Goal: Information Seeking & Learning: Learn about a topic

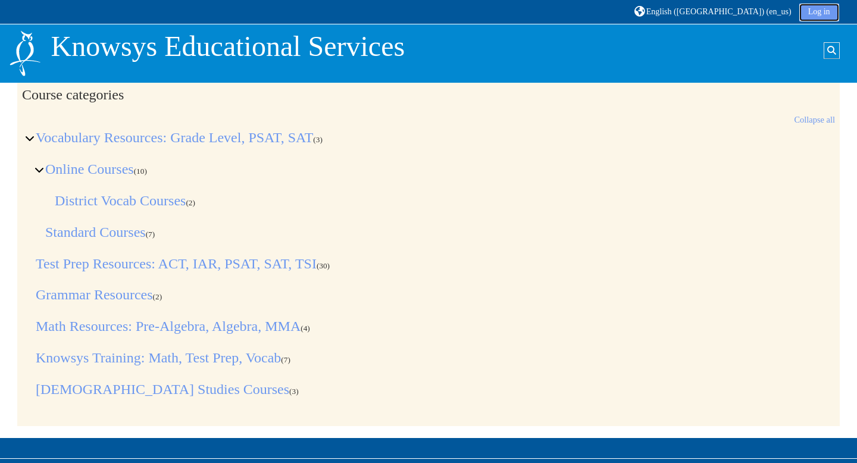
click at [828, 13] on link "Log in" at bounding box center [820, 13] width 40 height 18
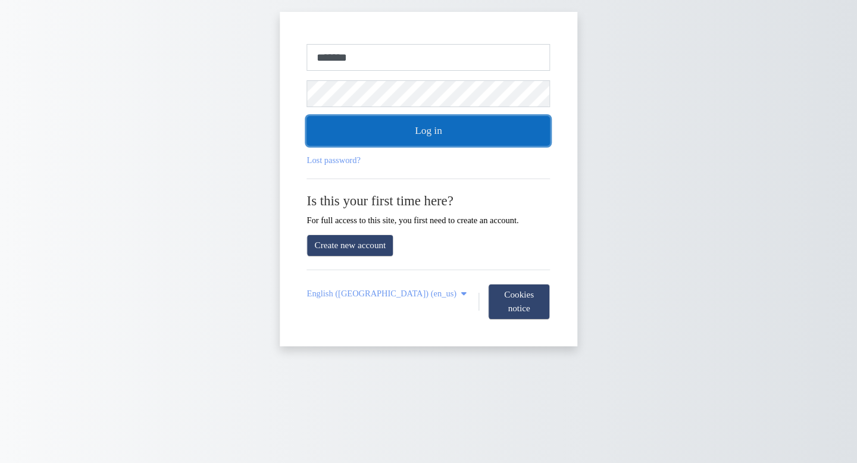
click at [530, 131] on button "Log in" at bounding box center [428, 131] width 243 height 30
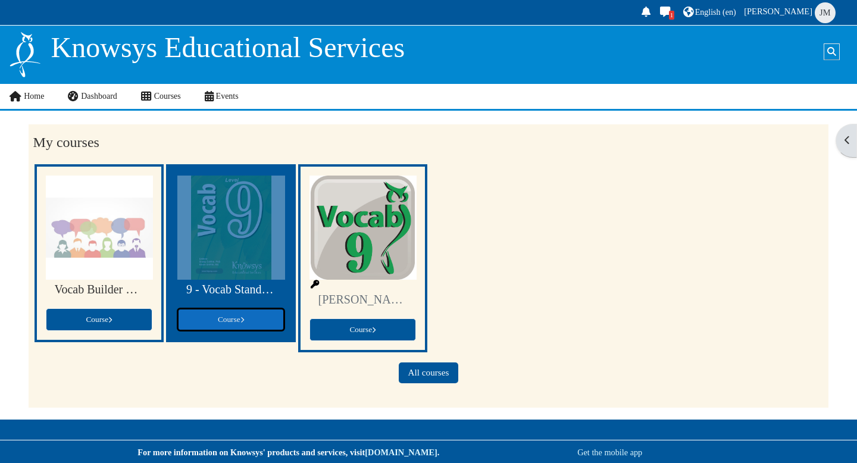
click at [233, 317] on span "Course" at bounding box center [231, 319] width 26 height 9
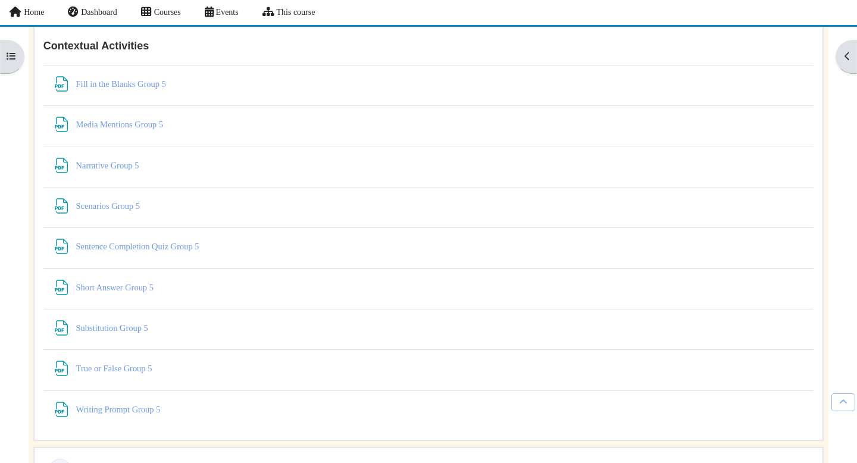
scroll to position [6620, 0]
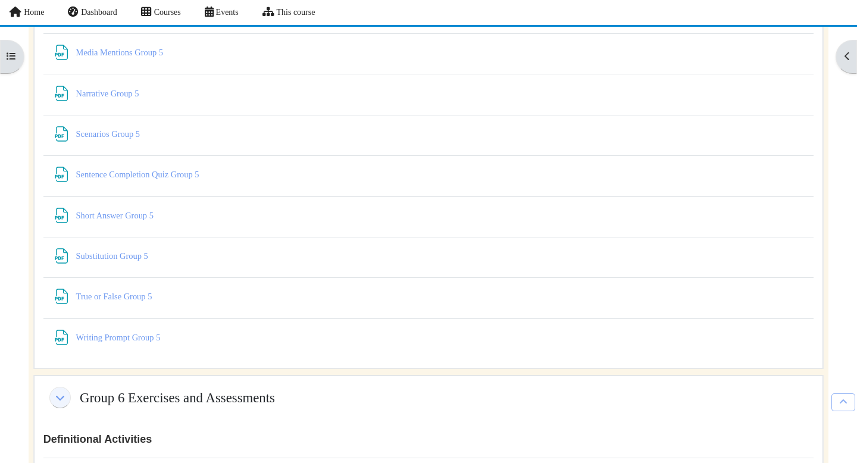
scroll to position [6679, 0]
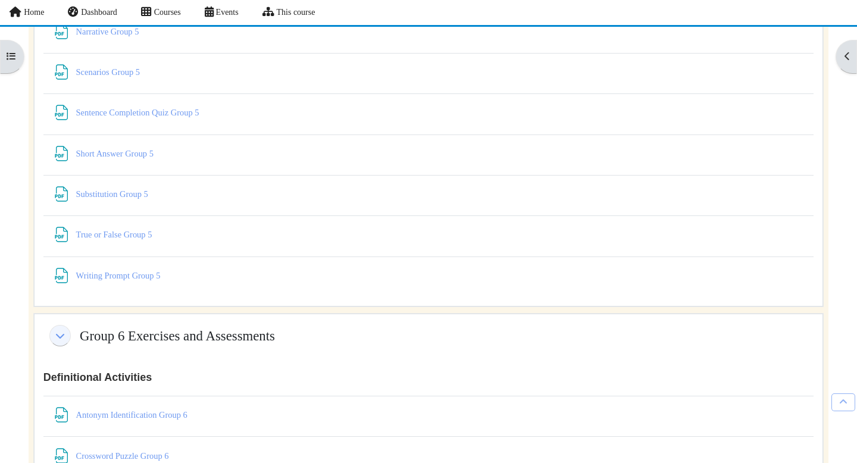
scroll to position [6740, 0]
